Goal: Task Accomplishment & Management: Complete application form

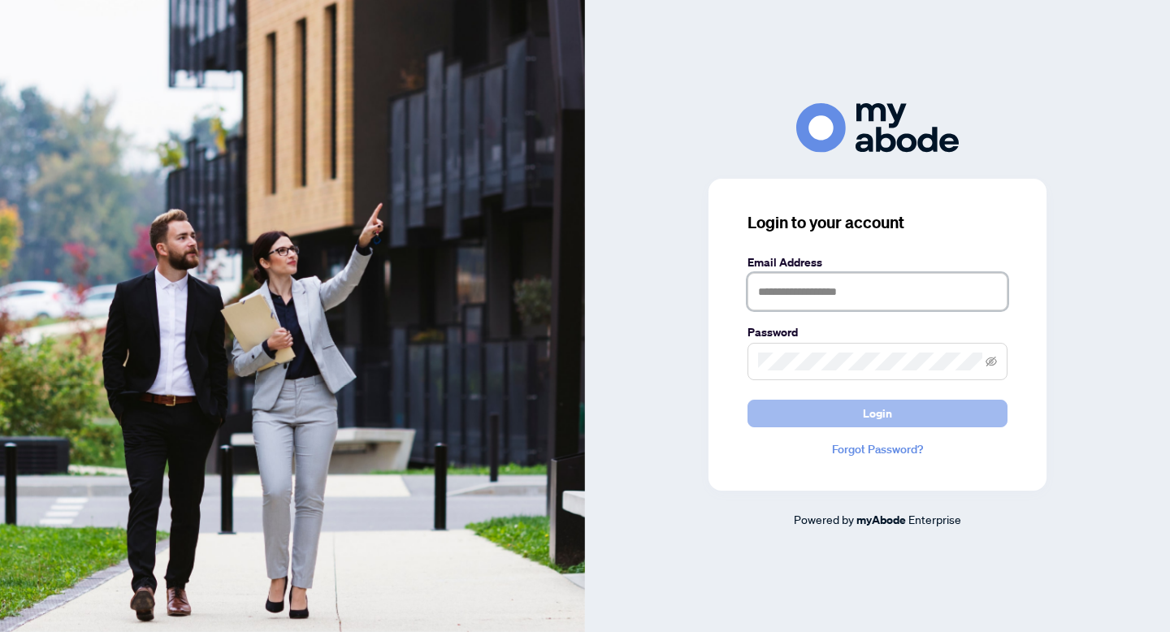
type input "**********"
click at [814, 421] on button "Login" at bounding box center [878, 414] width 260 height 28
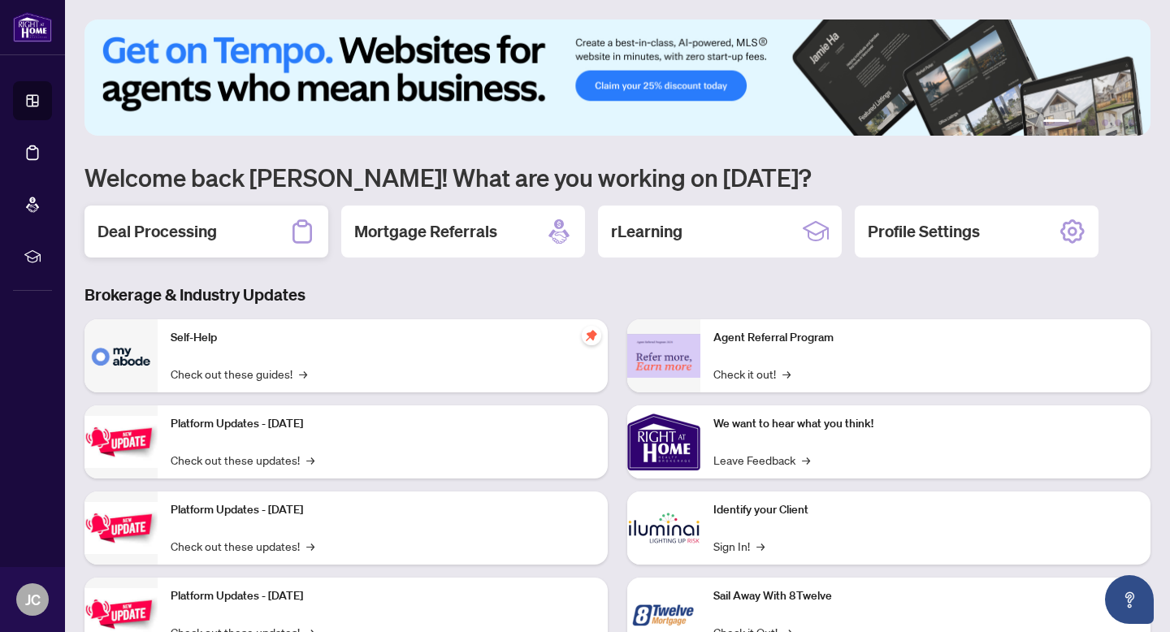
click at [278, 243] on div "Deal Processing" at bounding box center [207, 232] width 244 height 52
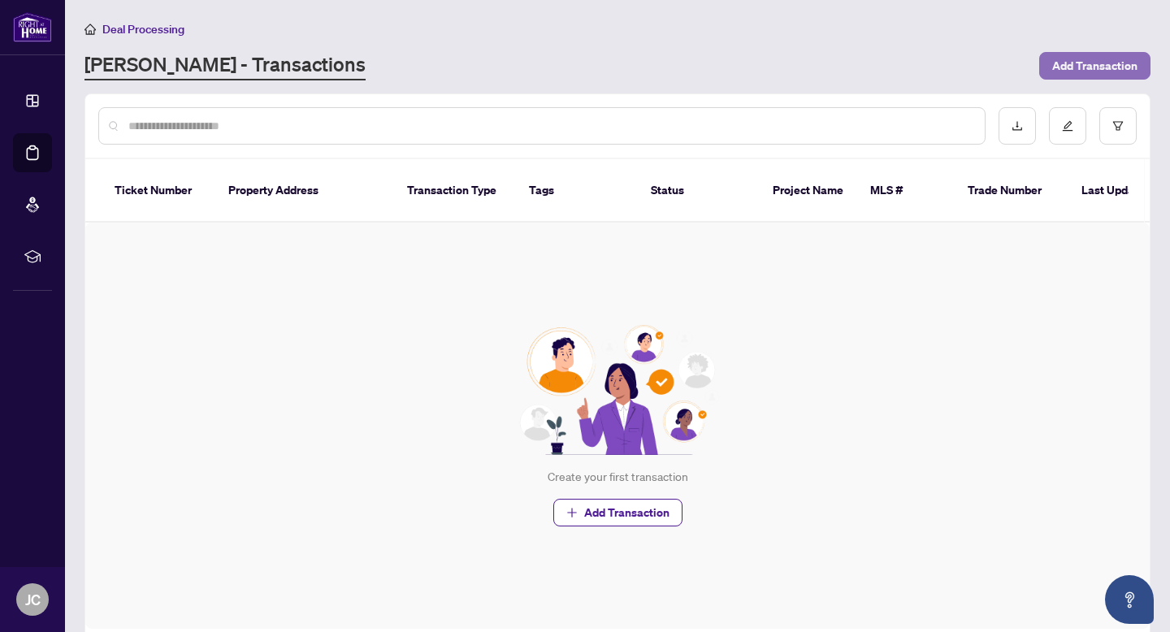
click at [1126, 62] on span "Add Transaction" at bounding box center [1094, 66] width 85 height 26
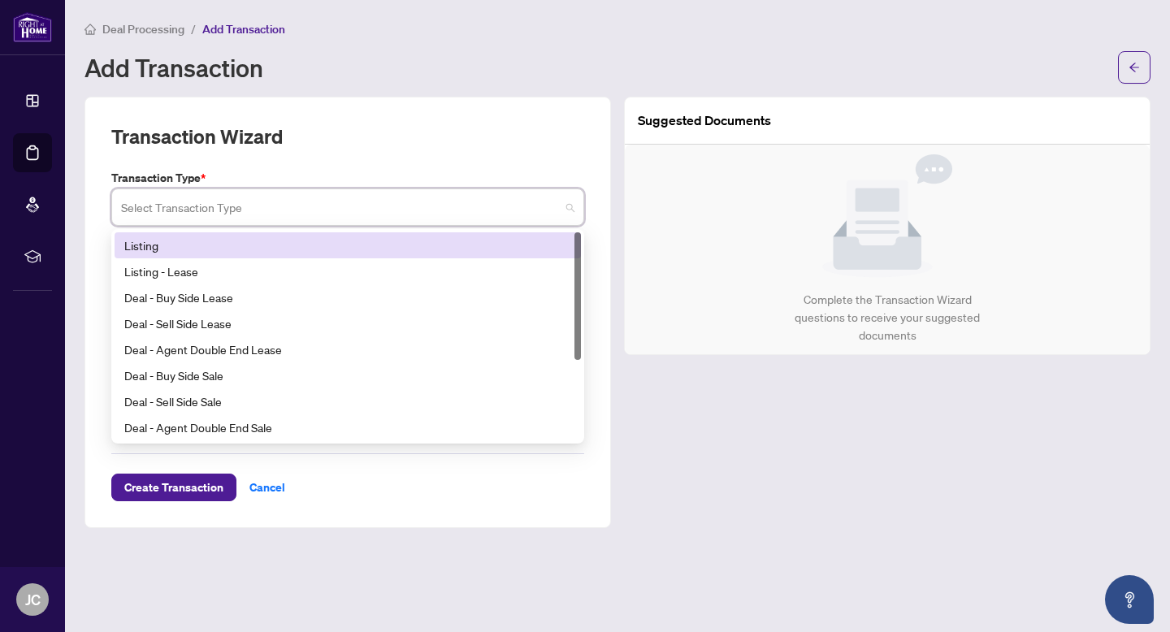
click at [528, 205] on input "search" at bounding box center [340, 210] width 439 height 36
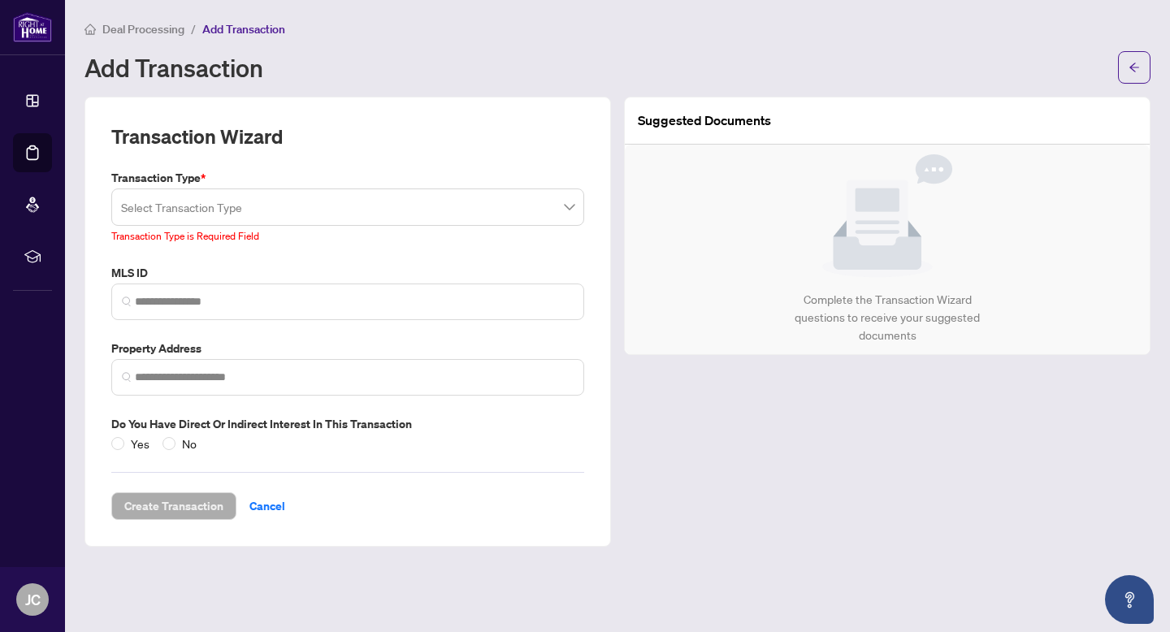
click at [770, 411] on div "Suggested Documents Complete the Transaction Wizard questions to receive your s…" at bounding box center [888, 322] width 540 height 450
click at [264, 501] on span "Cancel" at bounding box center [267, 506] width 36 height 26
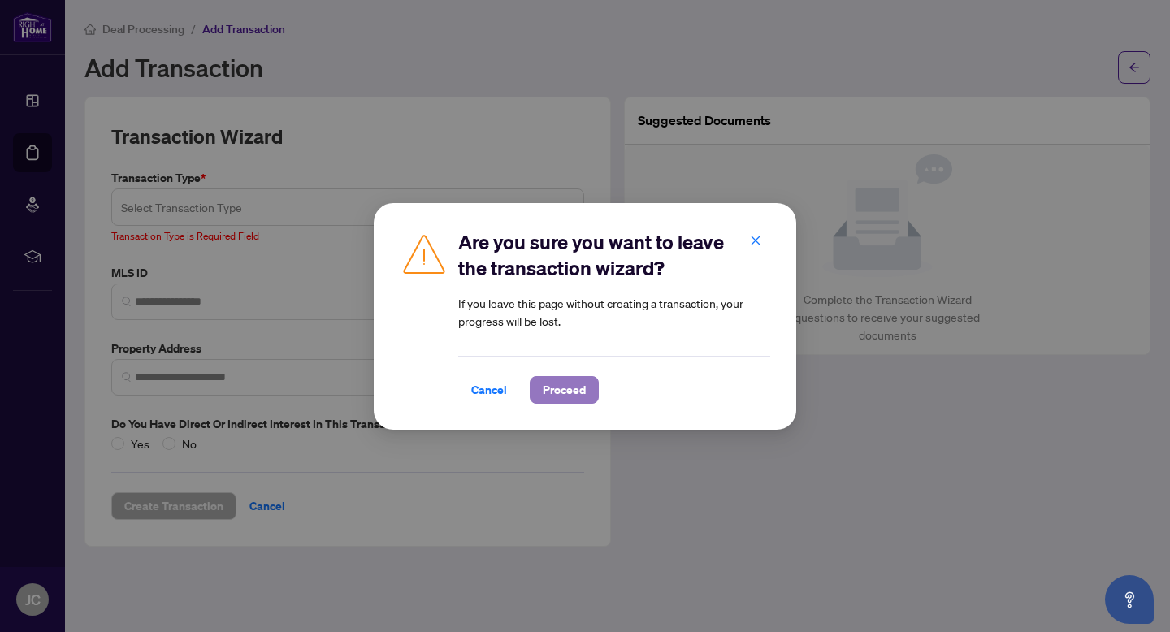
click at [569, 398] on span "Proceed" at bounding box center [564, 390] width 43 height 26
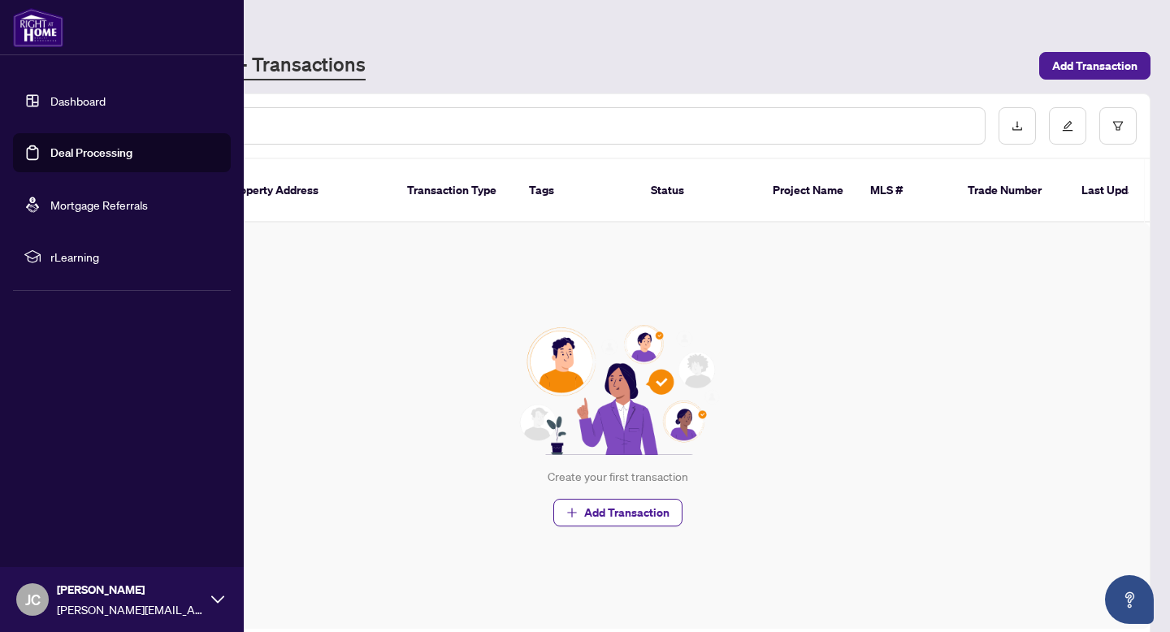
click at [77, 104] on link "Dashboard" at bounding box center [77, 100] width 55 height 15
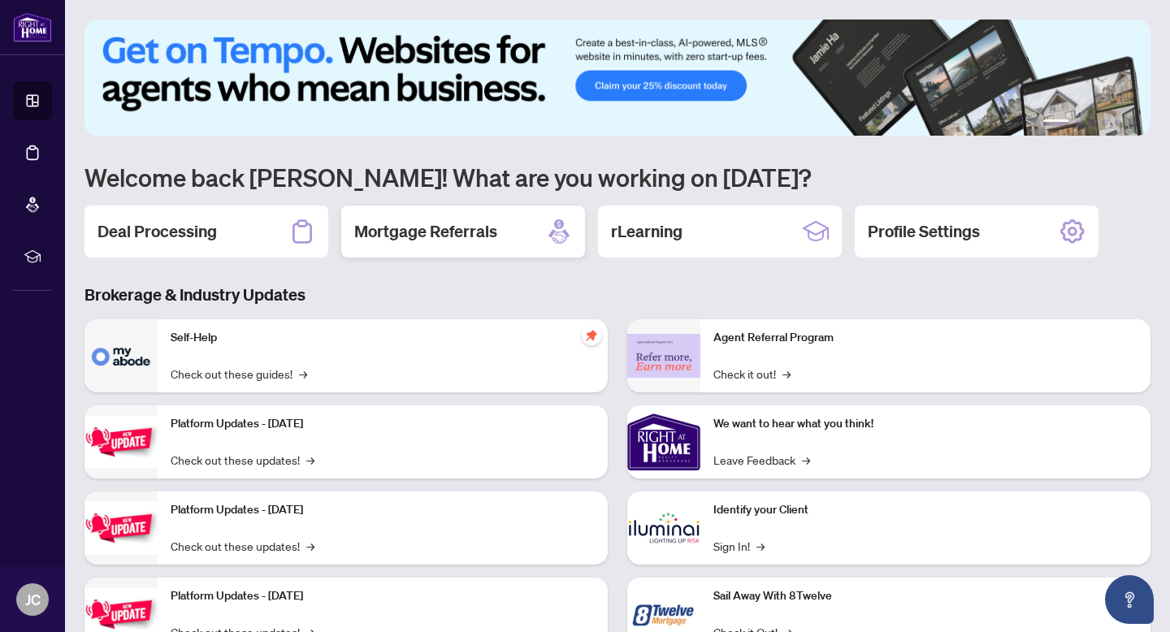
click at [444, 241] on h2 "Mortgage Referrals" at bounding box center [425, 231] width 143 height 23
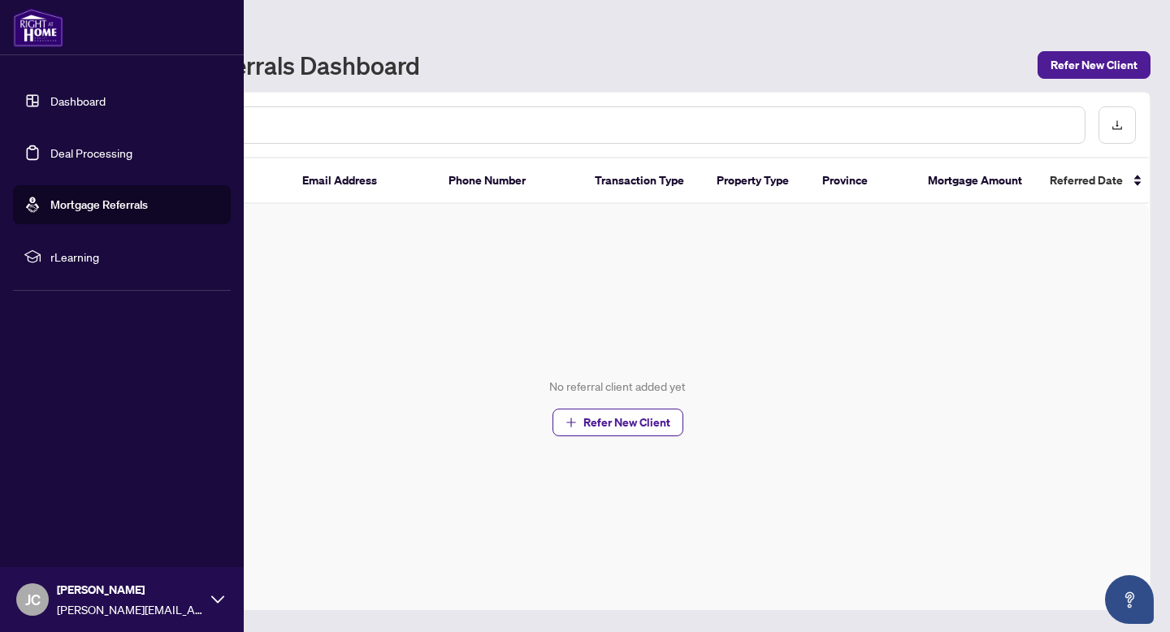
click at [58, 98] on link "Dashboard" at bounding box center [77, 100] width 55 height 15
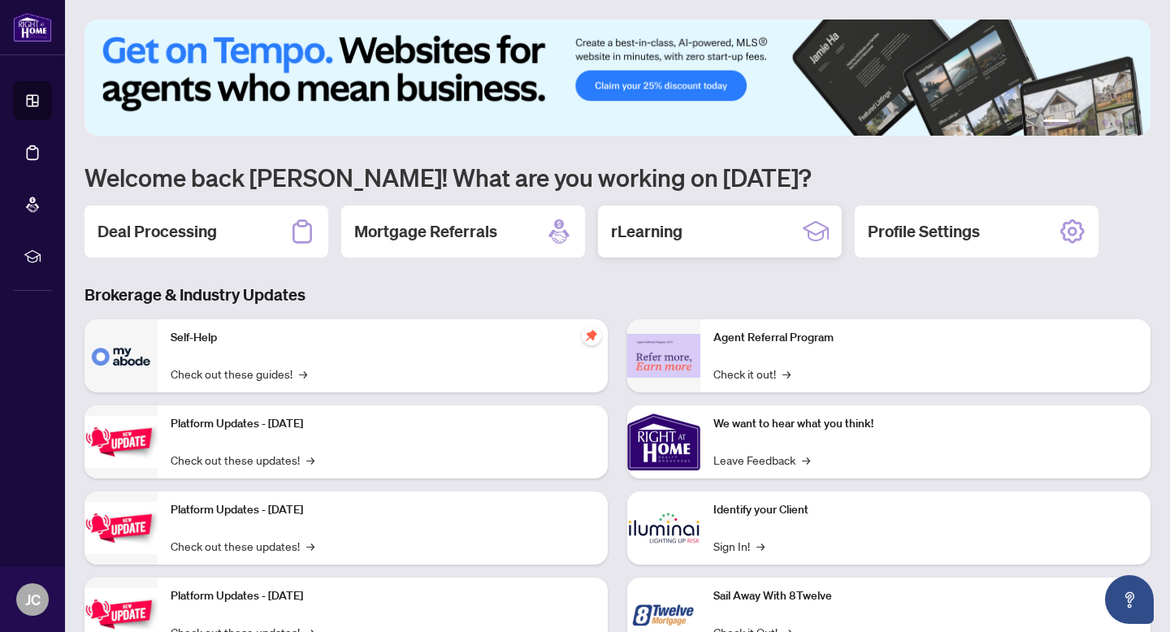
click at [729, 224] on div "rLearning" at bounding box center [720, 232] width 244 height 52
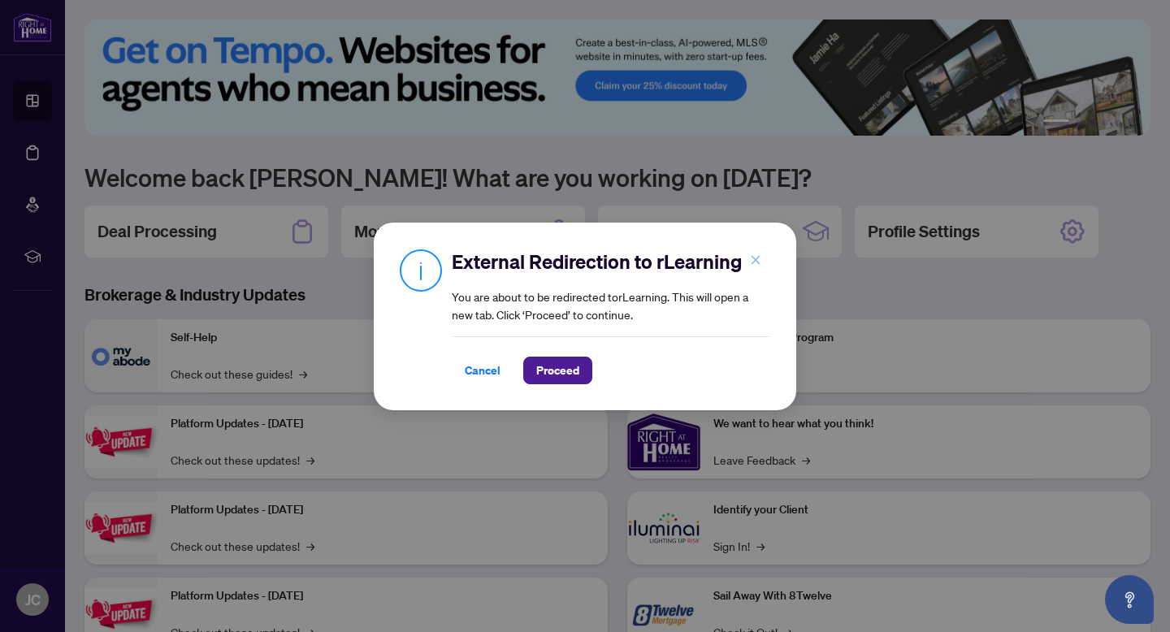
click at [757, 264] on icon "close" at bounding box center [755, 259] width 11 height 11
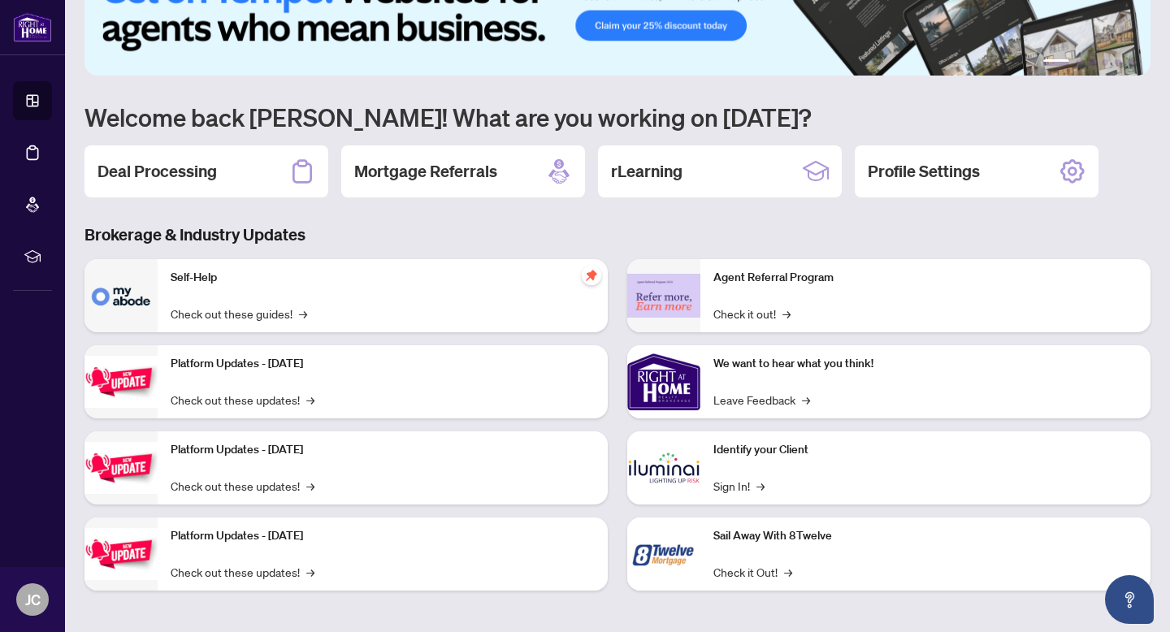
scroll to position [63, 0]
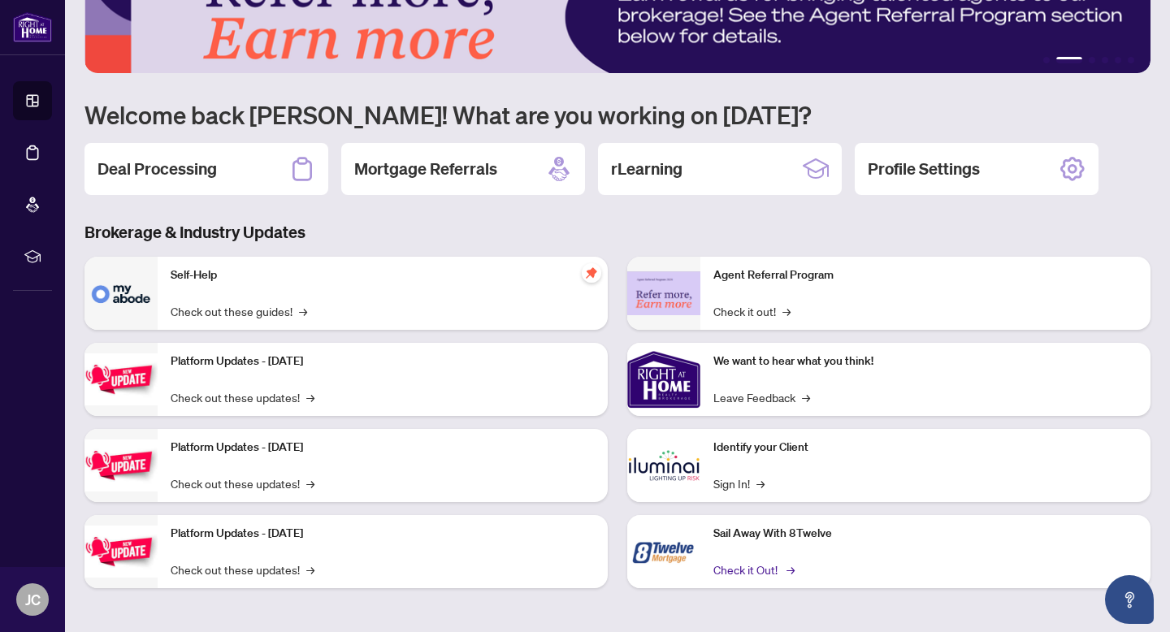
click at [761, 571] on link "Check it Out! →" at bounding box center [753, 570] width 79 height 18
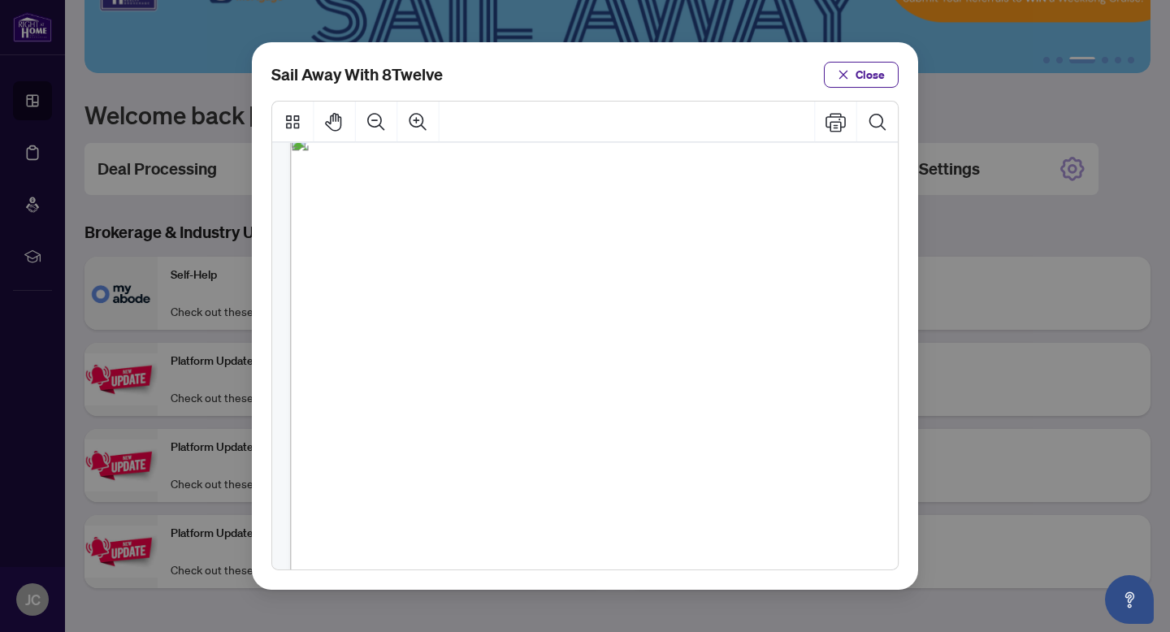
scroll to position [0, 0]
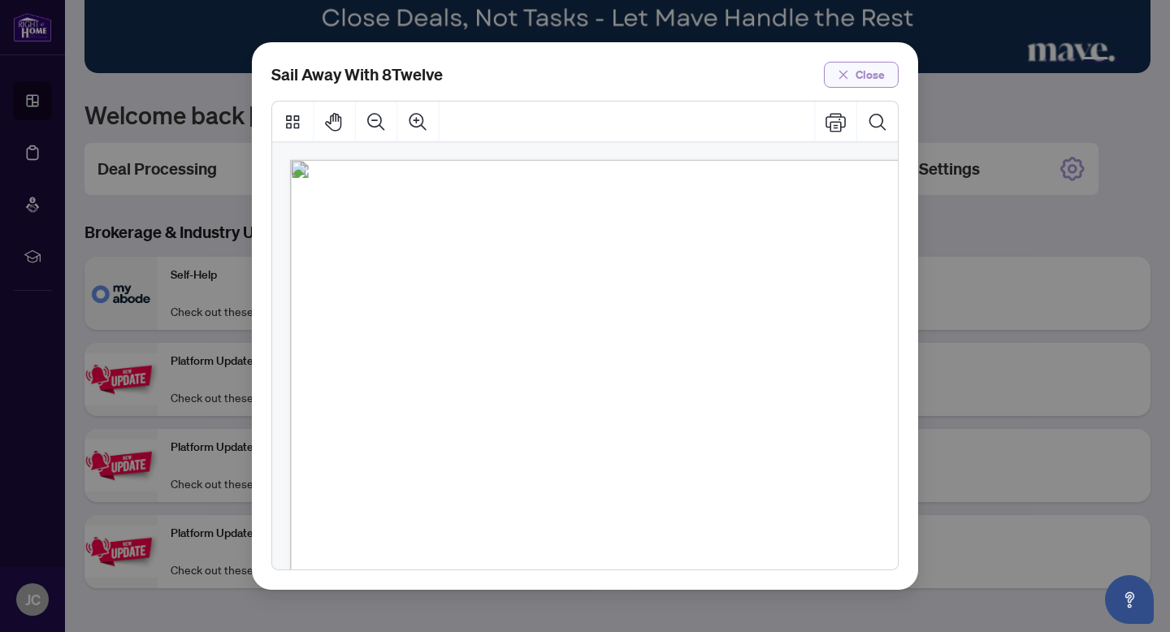
click at [868, 67] on span "Close" at bounding box center [870, 75] width 29 height 26
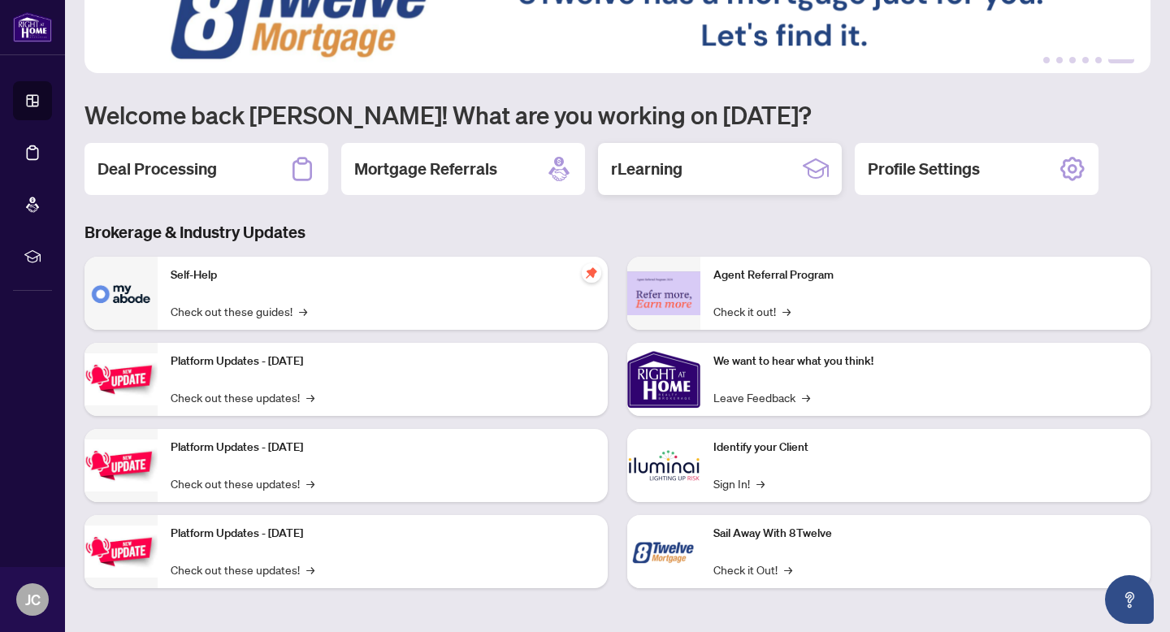
click at [761, 164] on div "rLearning" at bounding box center [720, 169] width 244 height 52
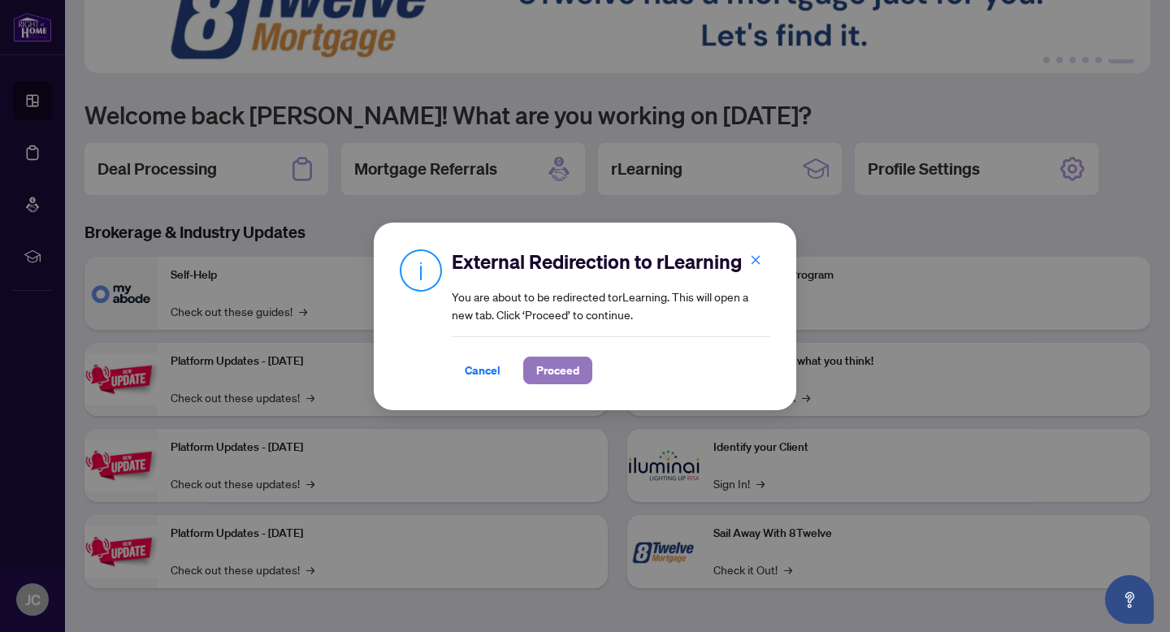
click at [559, 376] on span "Proceed" at bounding box center [557, 371] width 43 height 26
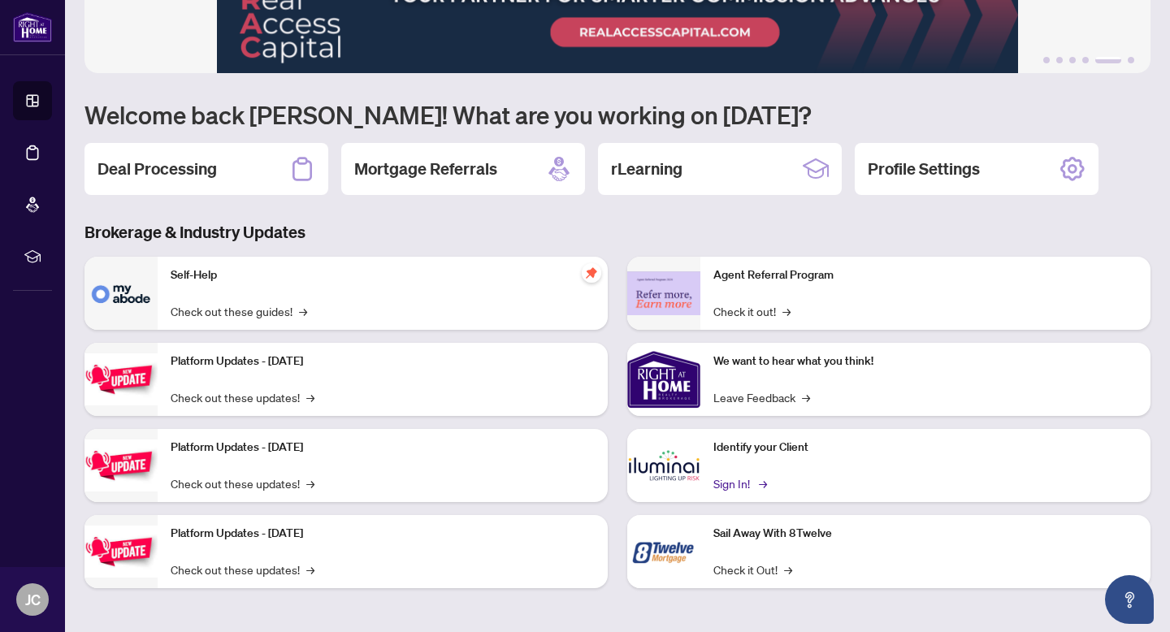
click at [733, 485] on link "Sign In! →" at bounding box center [739, 484] width 51 height 18
click at [705, 179] on div "rLearning" at bounding box center [720, 169] width 244 height 52
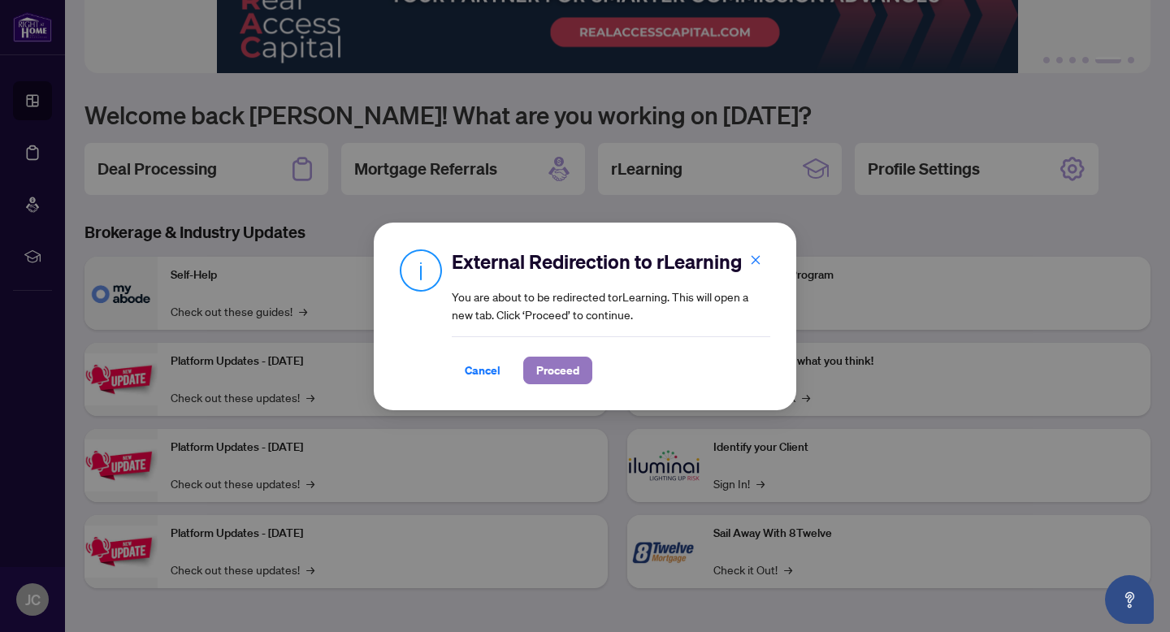
click at [575, 370] on span "Proceed" at bounding box center [557, 371] width 43 height 26
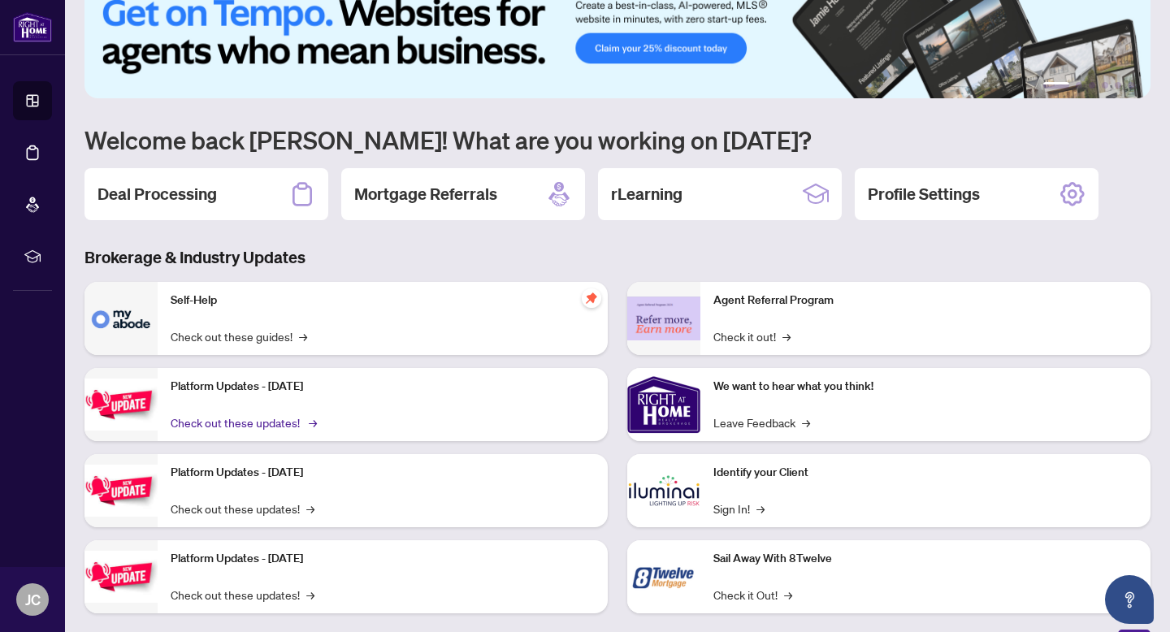
scroll to position [19, 0]
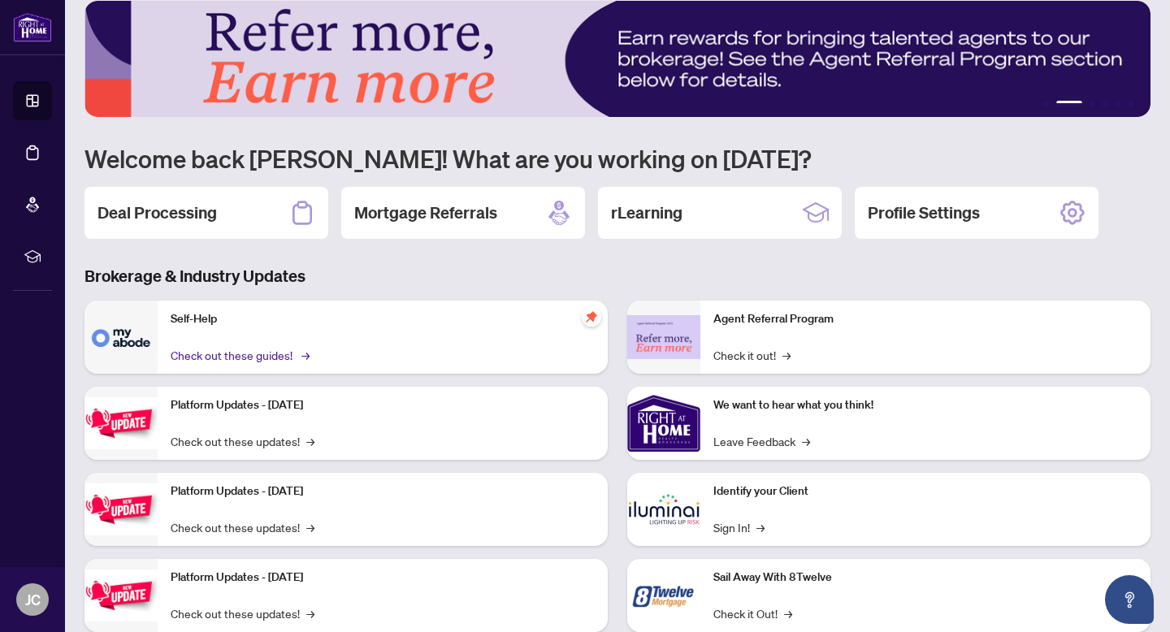
click at [253, 357] on link "Check out these guides! →" at bounding box center [239, 355] width 137 height 18
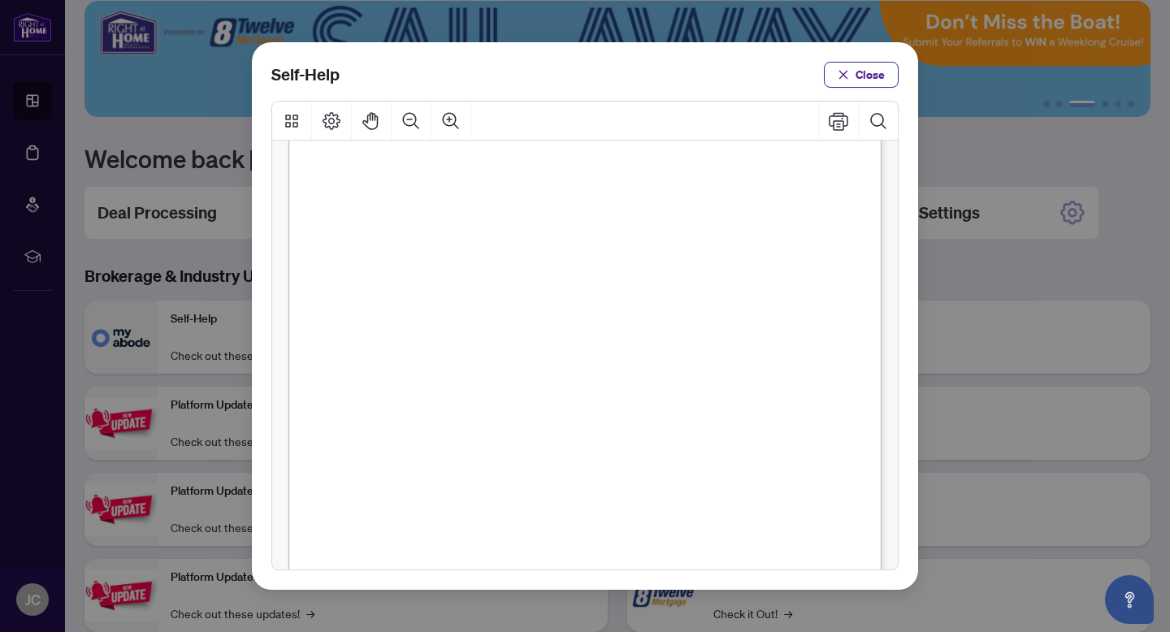
scroll to position [7, 0]
click at [828, 70] on button "Close" at bounding box center [861, 75] width 75 height 26
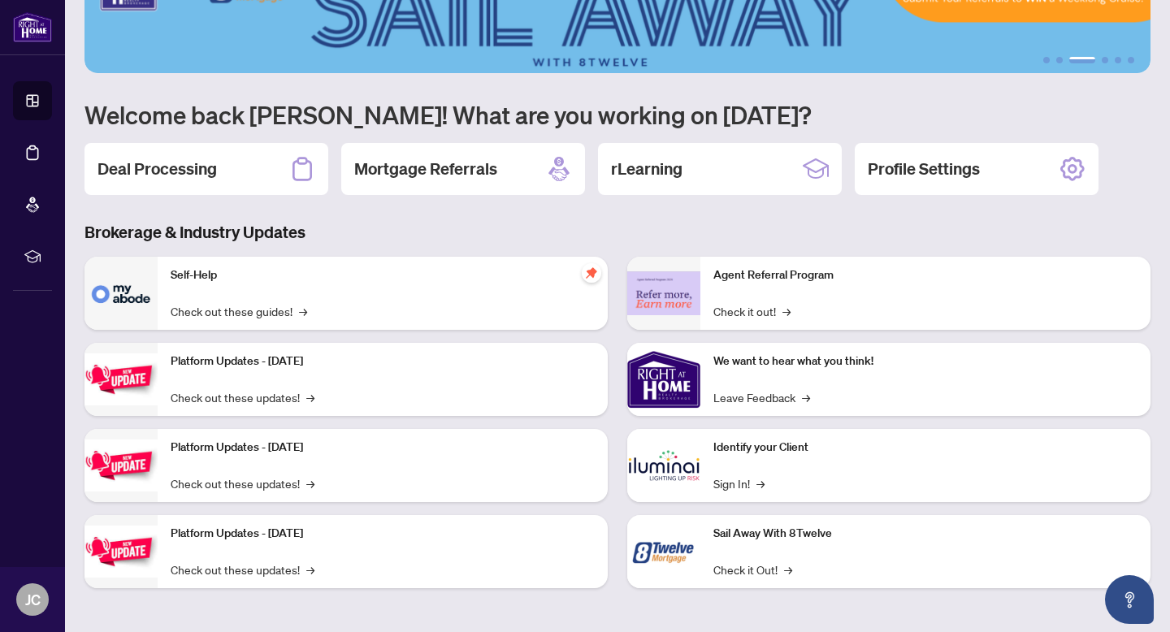
scroll to position [0, 0]
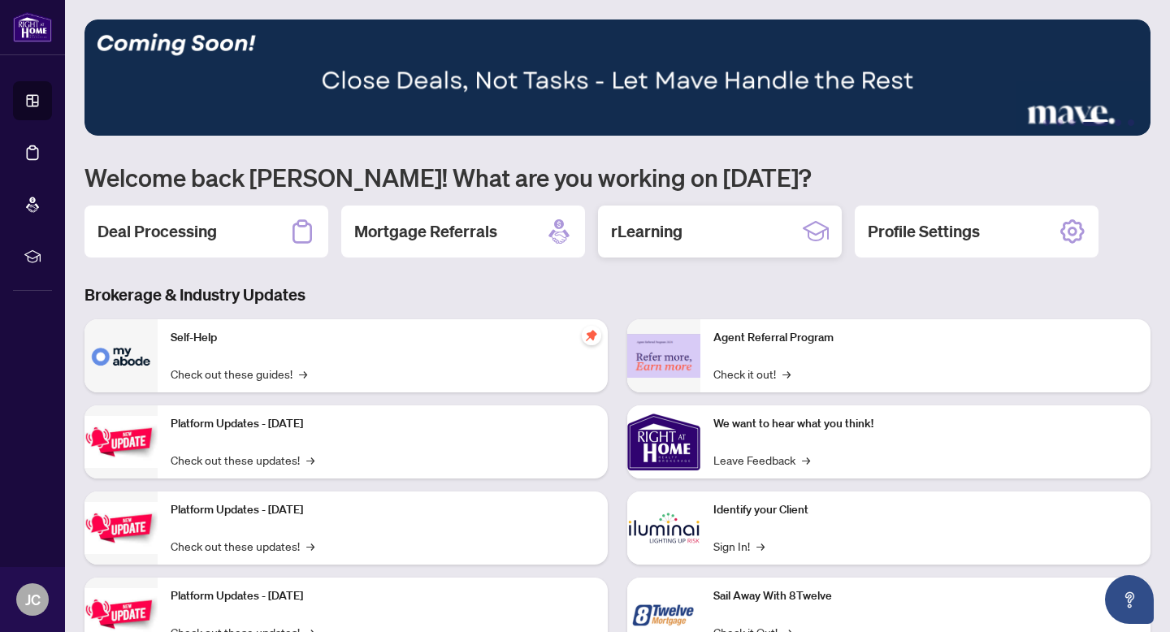
click at [713, 231] on div "rLearning" at bounding box center [720, 232] width 244 height 52
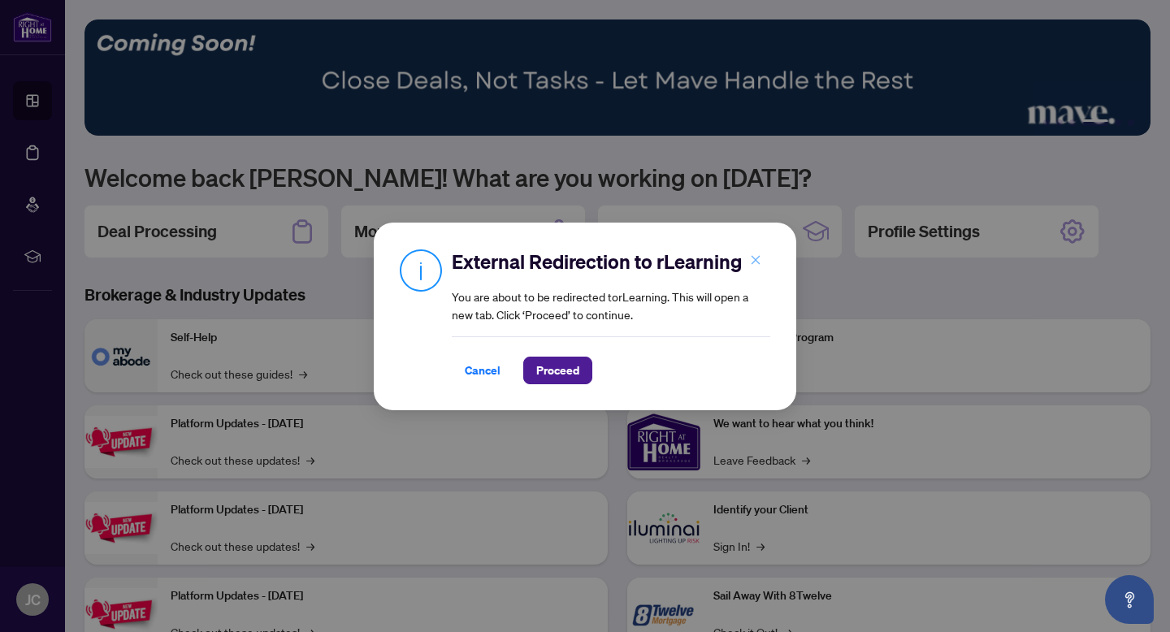
click at [758, 261] on icon "close" at bounding box center [755, 259] width 11 height 11
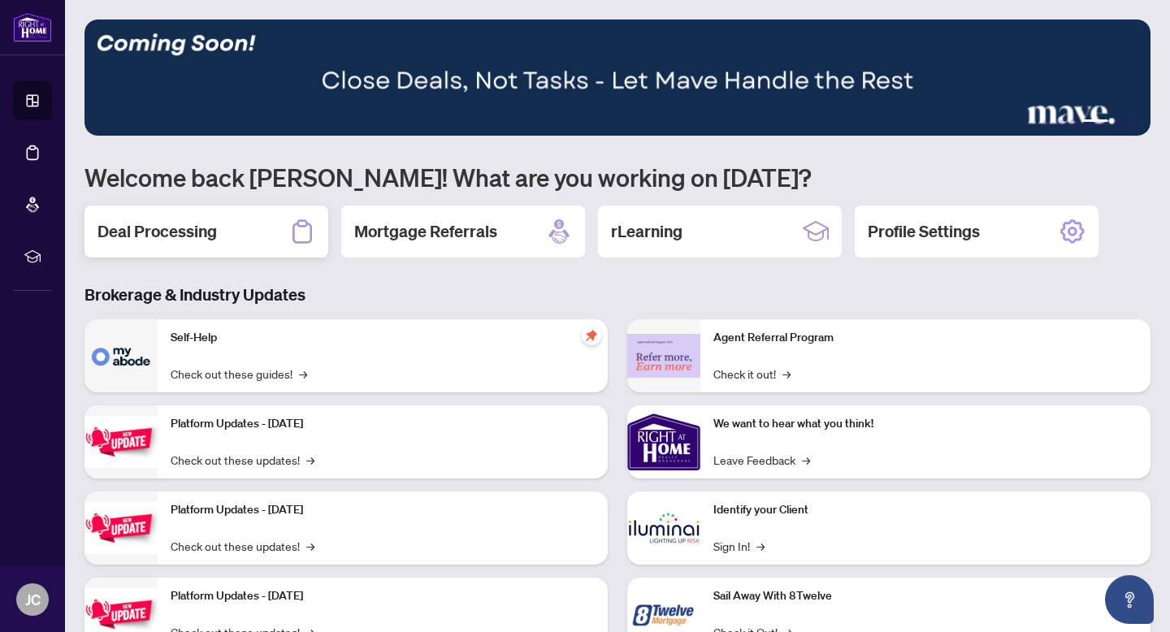
click at [169, 241] on h2 "Deal Processing" at bounding box center [157, 231] width 119 height 23
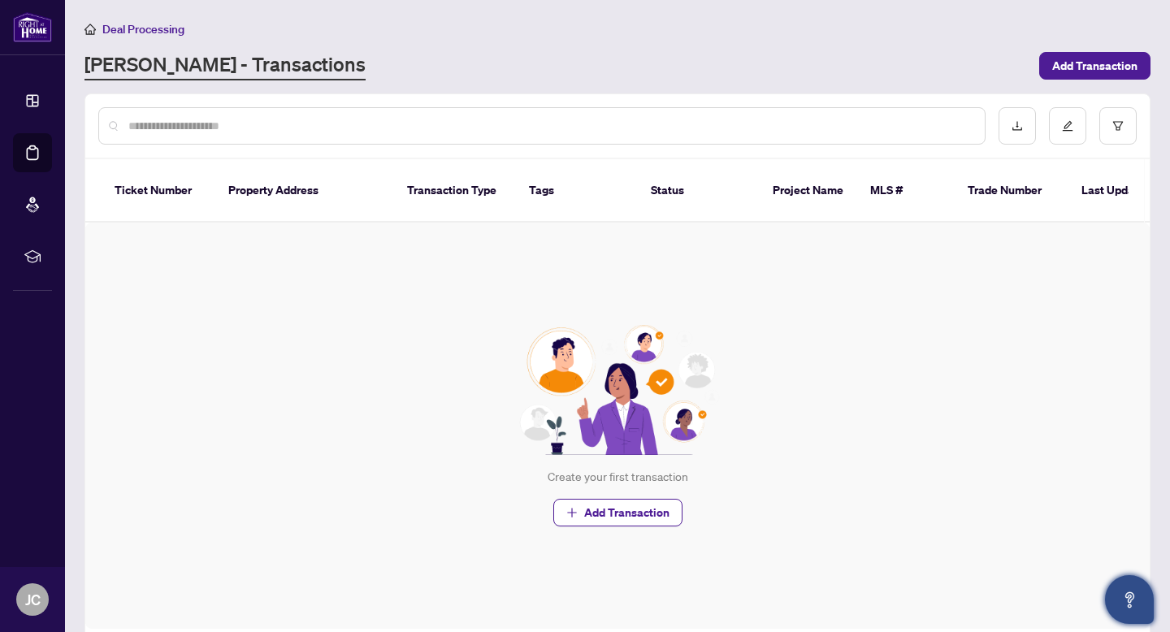
click at [1137, 592] on icon "Open asap" at bounding box center [1130, 600] width 20 height 20
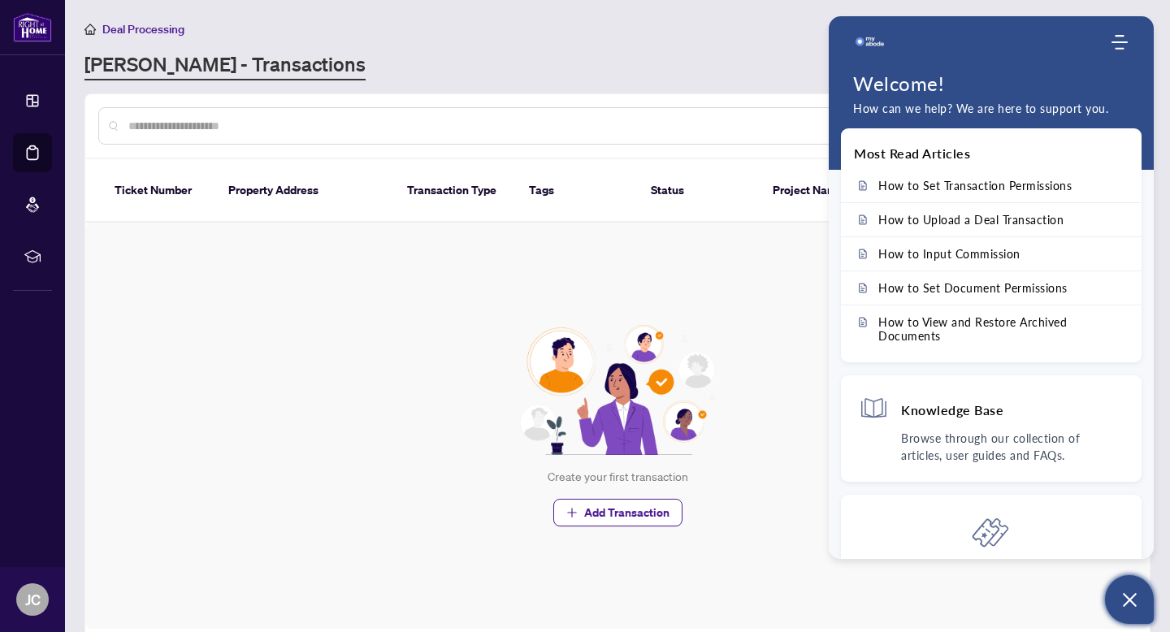
click at [652, 325] on img at bounding box center [618, 390] width 210 height 130
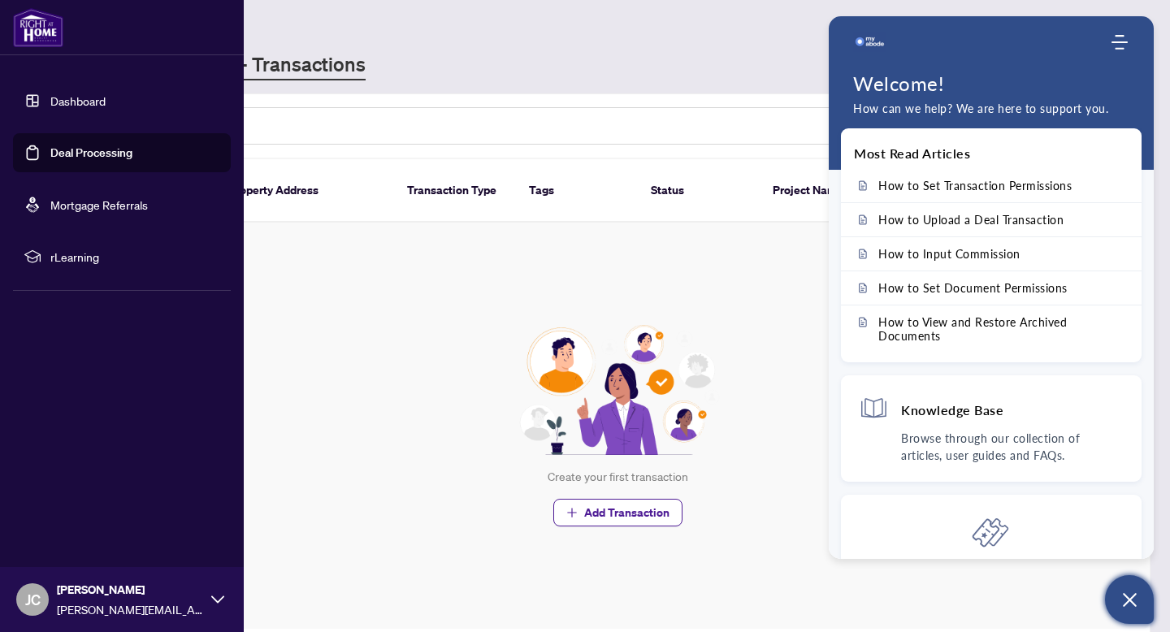
click at [94, 100] on link "Dashboard" at bounding box center [77, 100] width 55 height 15
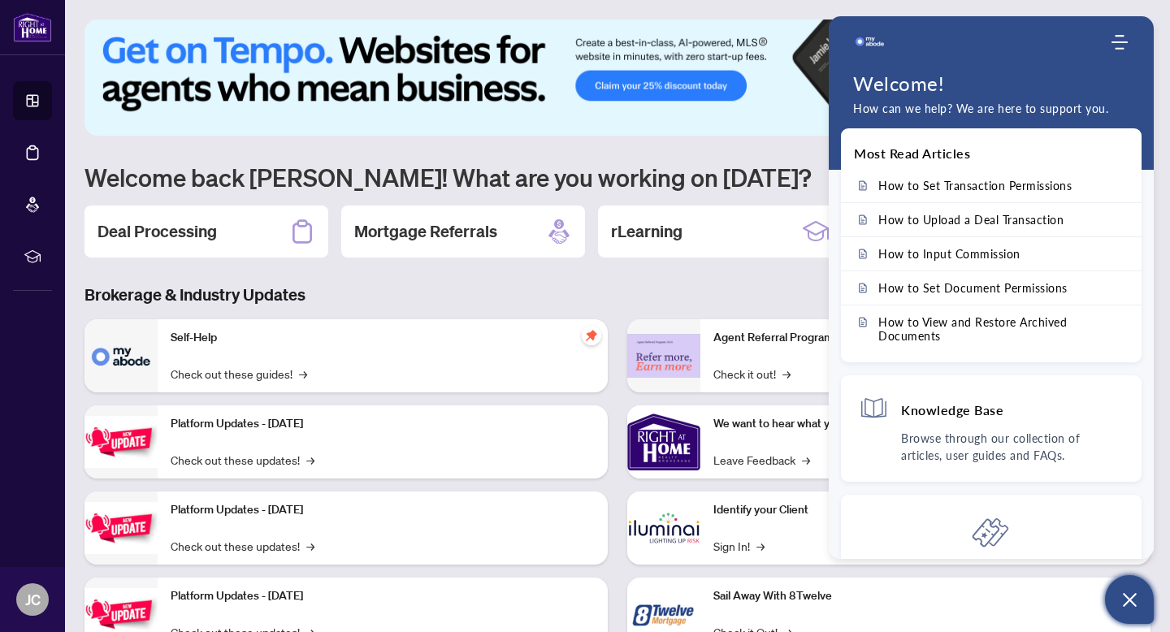
click at [363, 287] on h3 "Brokerage & Industry Updates" at bounding box center [618, 295] width 1066 height 23
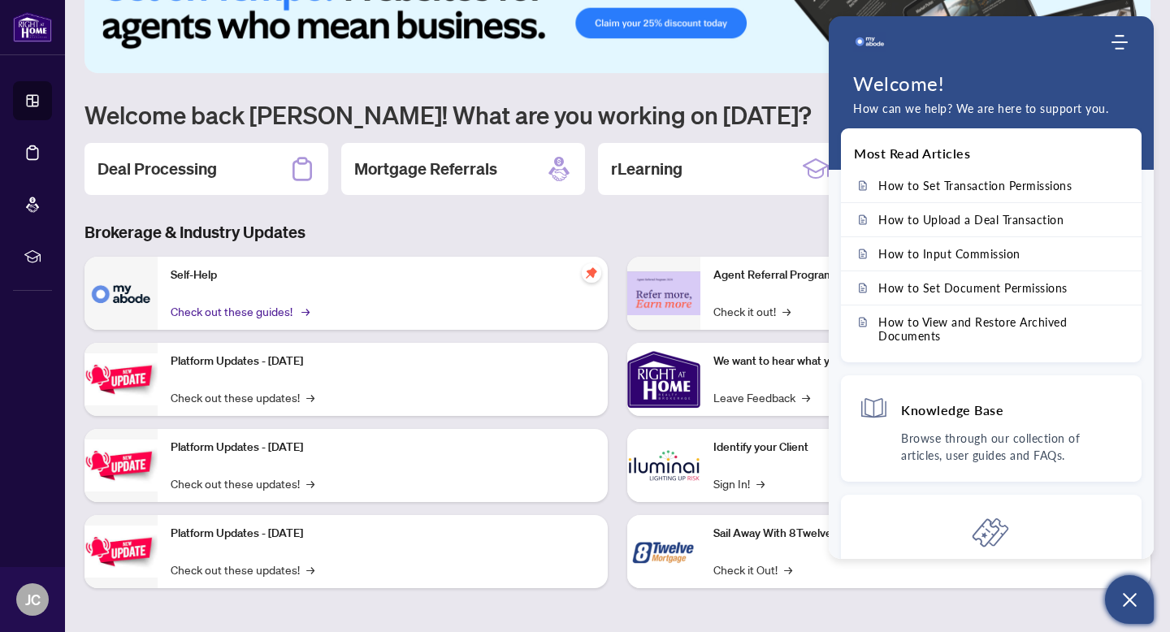
click at [251, 315] on link "Check out these guides! →" at bounding box center [239, 311] width 137 height 18
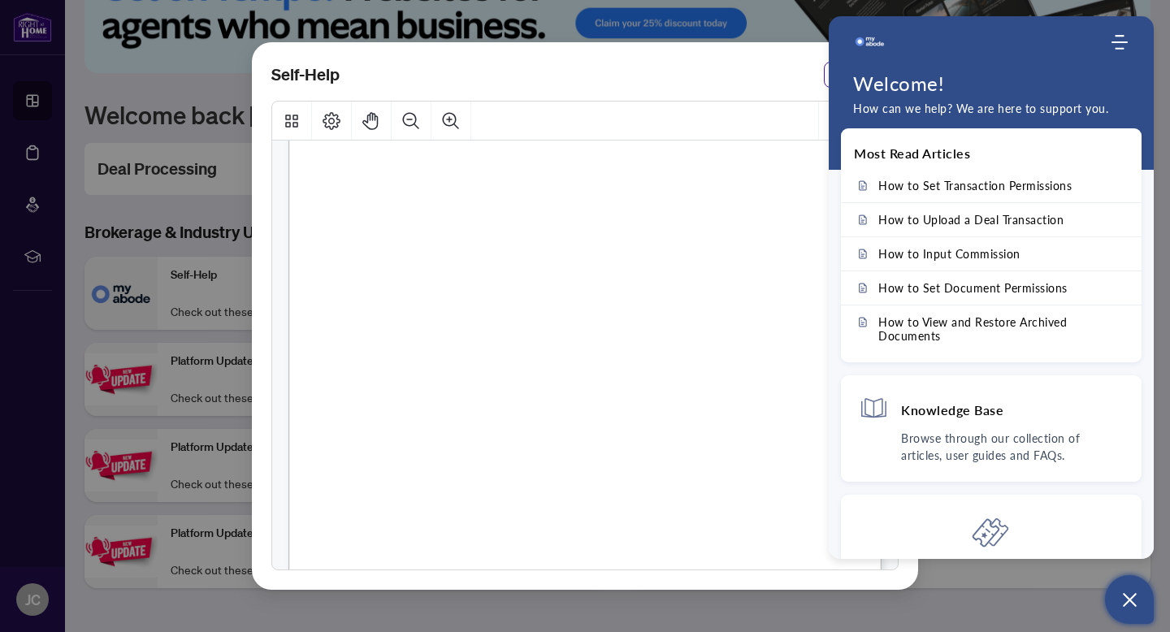
scroll to position [1116, 0]
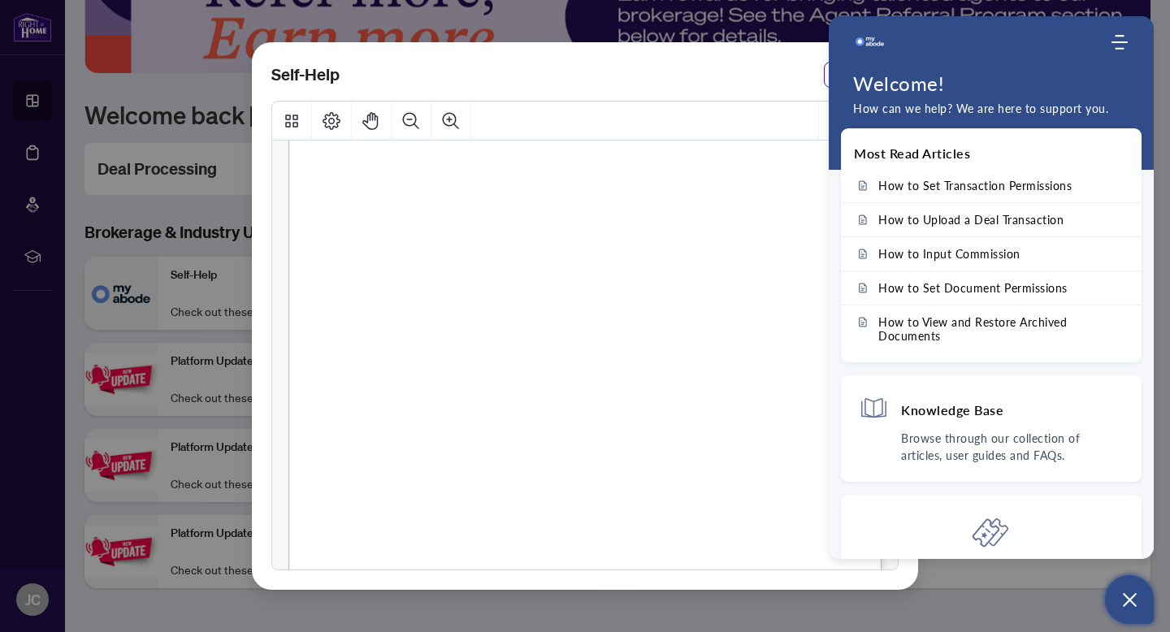
click at [1110, 596] on button "Open asap" at bounding box center [1129, 599] width 49 height 49
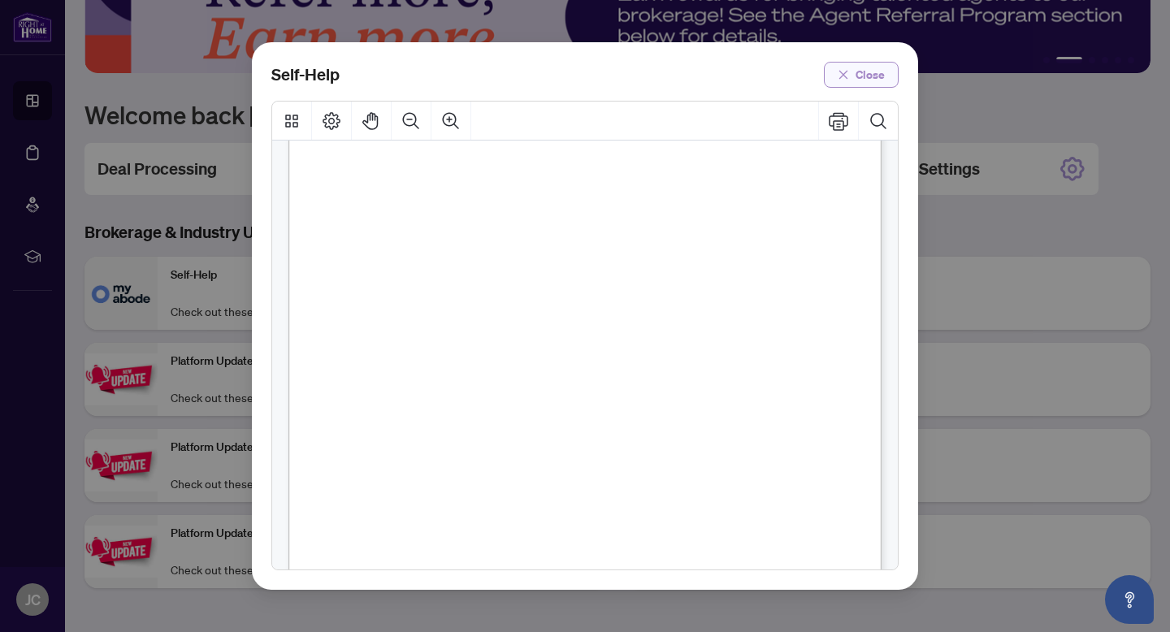
click at [830, 73] on button "Close" at bounding box center [861, 75] width 75 height 26
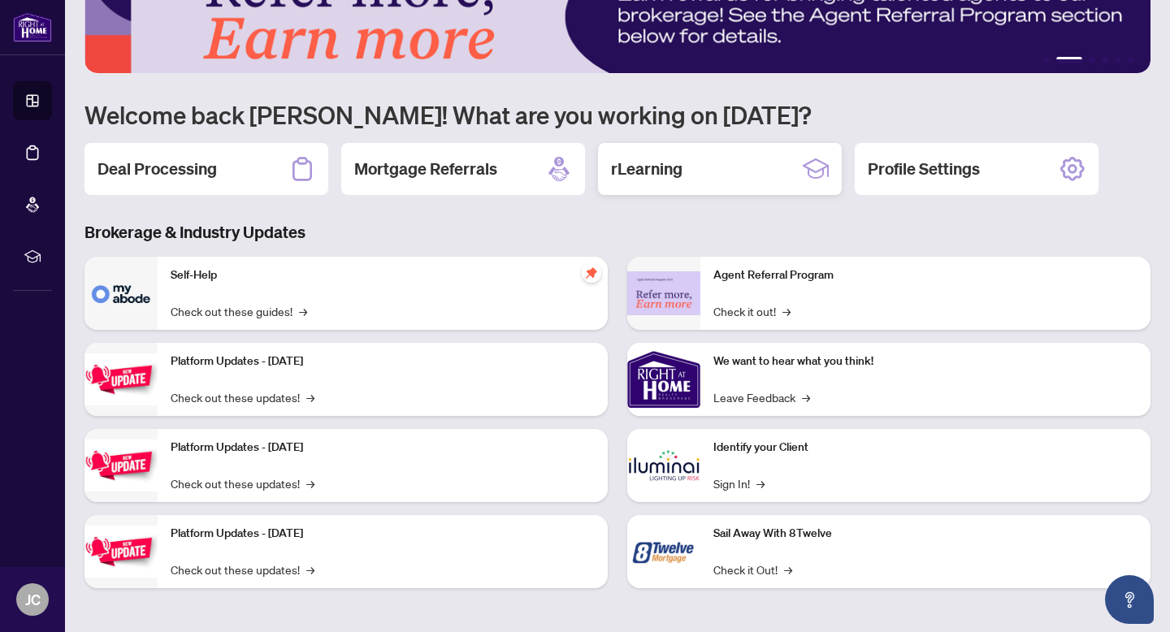
click at [824, 158] on icon at bounding box center [816, 169] width 26 height 26
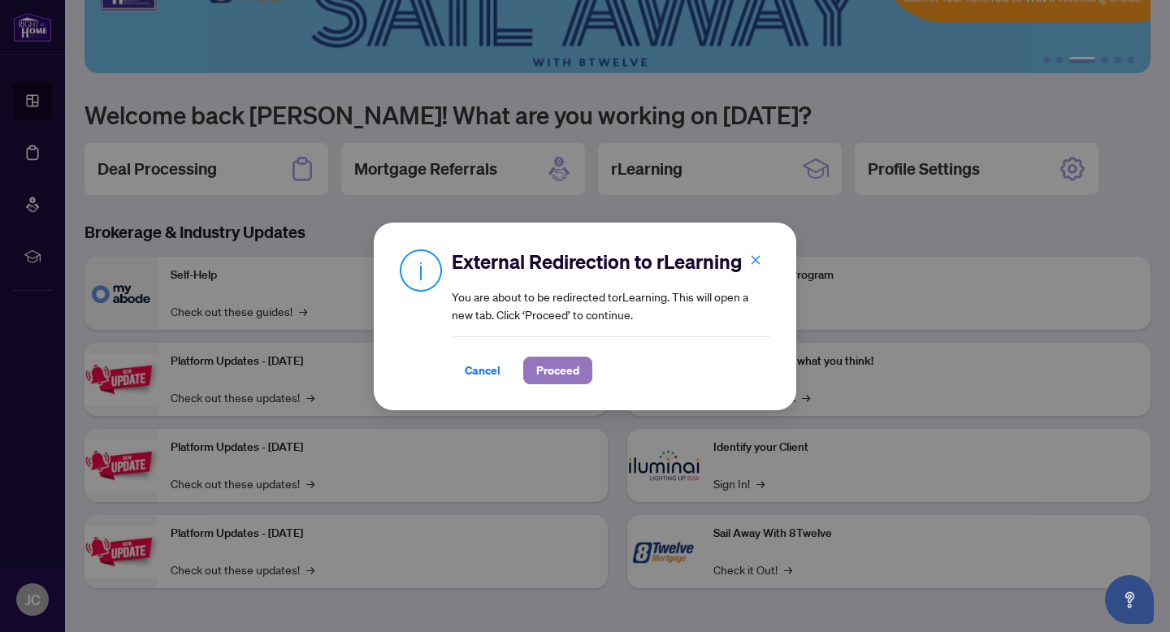
click at [569, 365] on span "Proceed" at bounding box center [557, 371] width 43 height 26
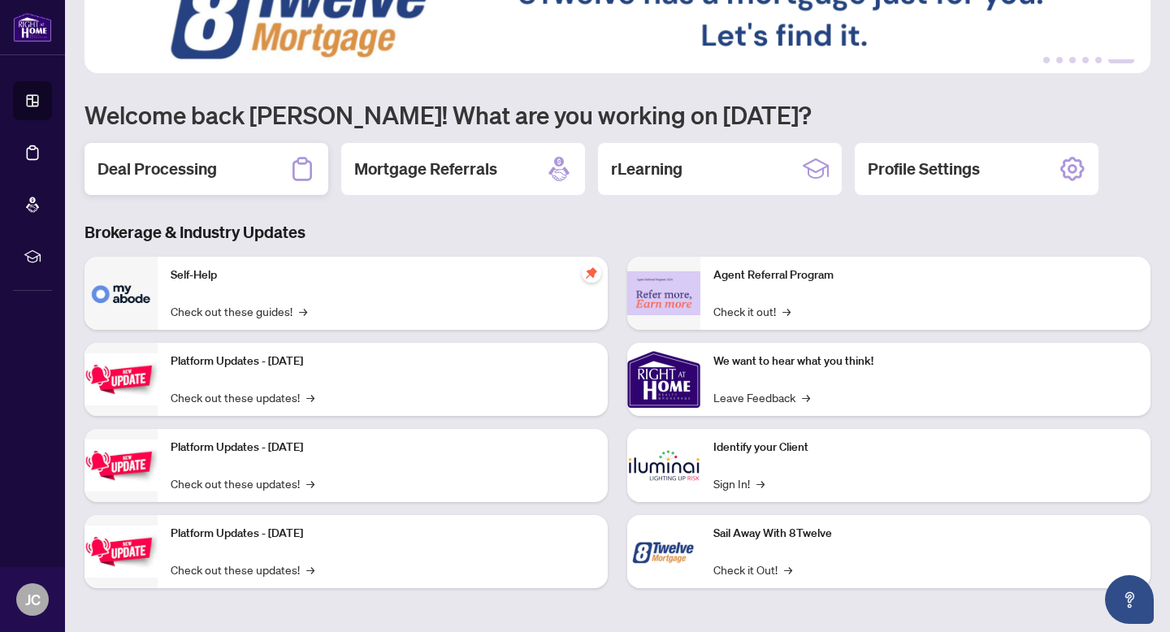
click at [234, 174] on div "Deal Processing" at bounding box center [207, 169] width 244 height 52
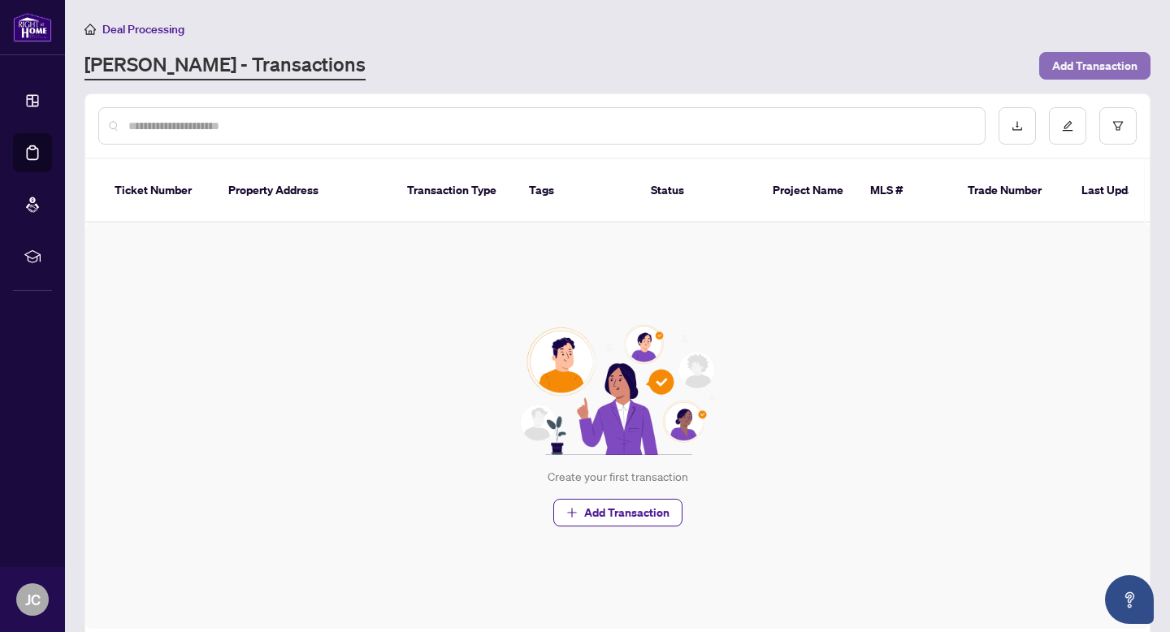
click at [1087, 62] on span "Add Transaction" at bounding box center [1094, 66] width 85 height 26
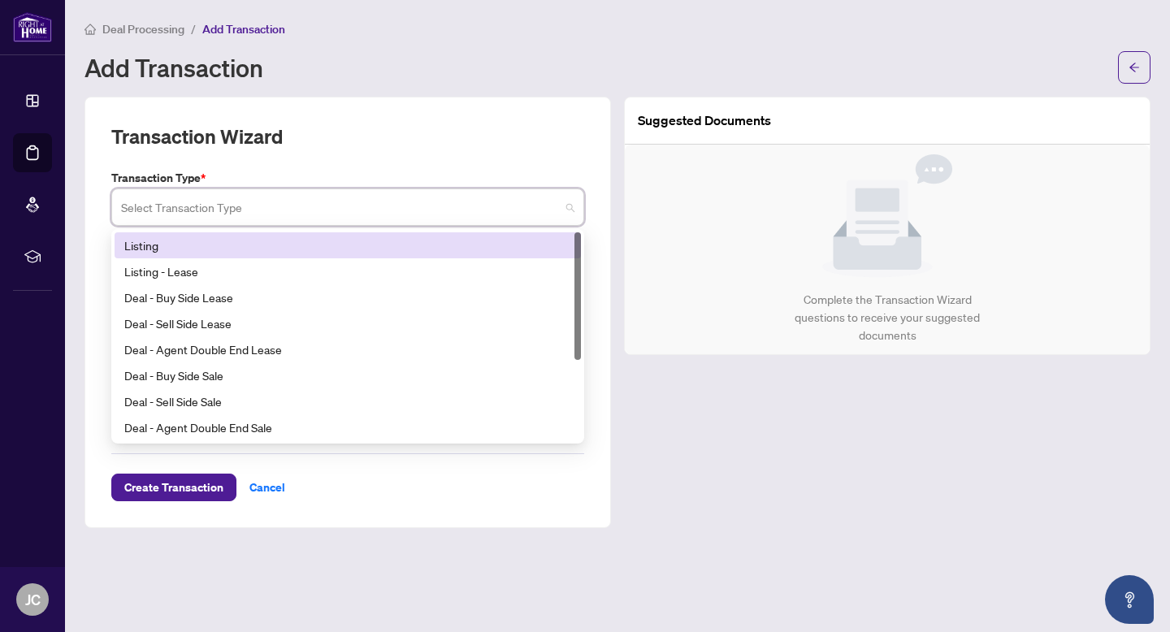
click at [387, 219] on input "search" at bounding box center [340, 210] width 439 height 36
click at [371, 250] on div "Listing" at bounding box center [347, 245] width 447 height 18
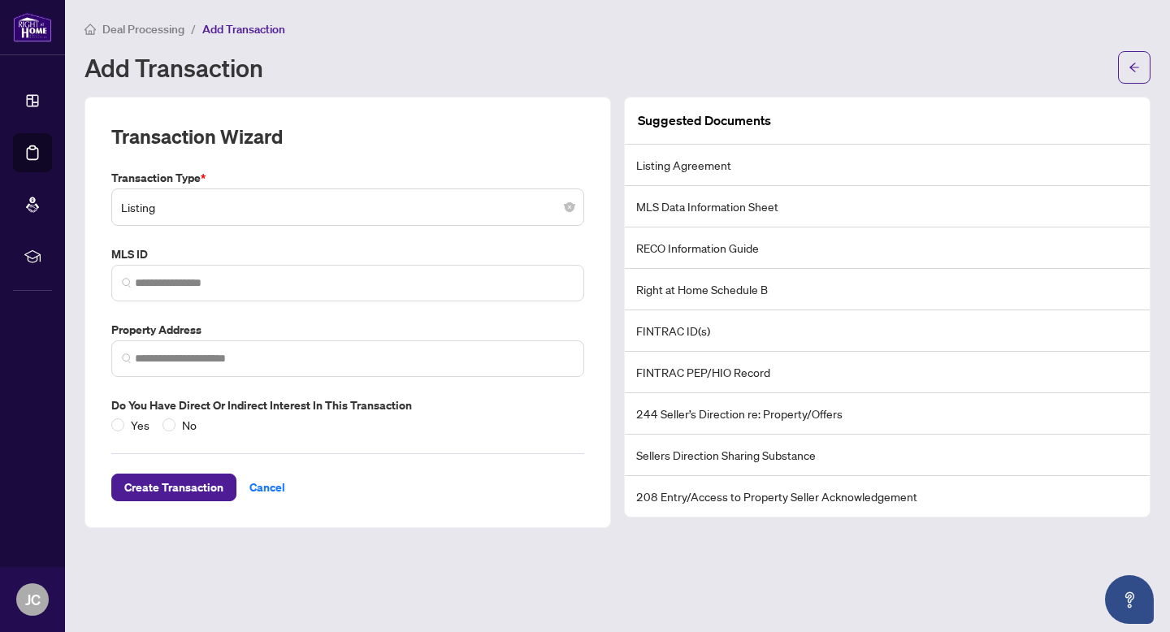
click at [721, 287] on li "Right at Home Schedule B" at bounding box center [887, 289] width 525 height 41
